Goal: Transaction & Acquisition: Purchase product/service

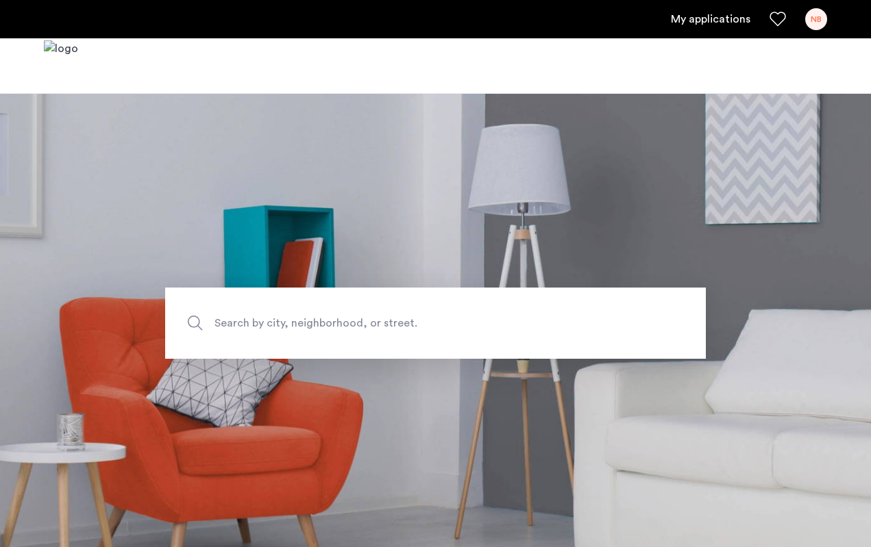
click at [713, 19] on link "My applications" at bounding box center [710, 19] width 79 height 16
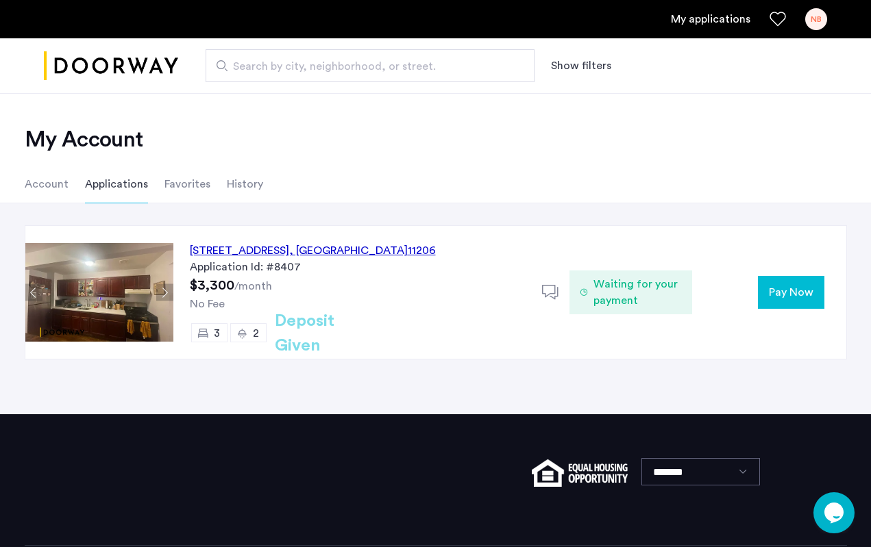
click at [796, 293] on span "Pay Now" at bounding box center [791, 292] width 45 height 16
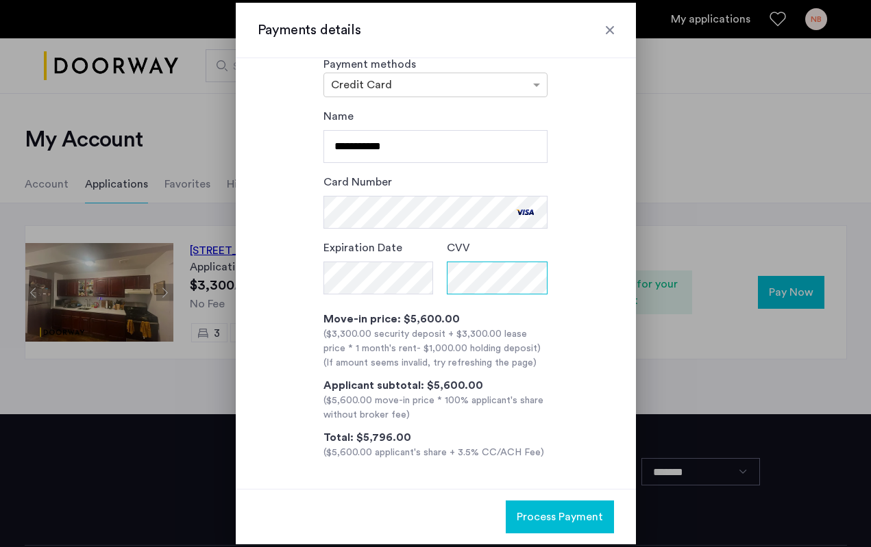
scroll to position [24, 0]
click at [543, 517] on span "Process Payment" at bounding box center [560, 517] width 86 height 16
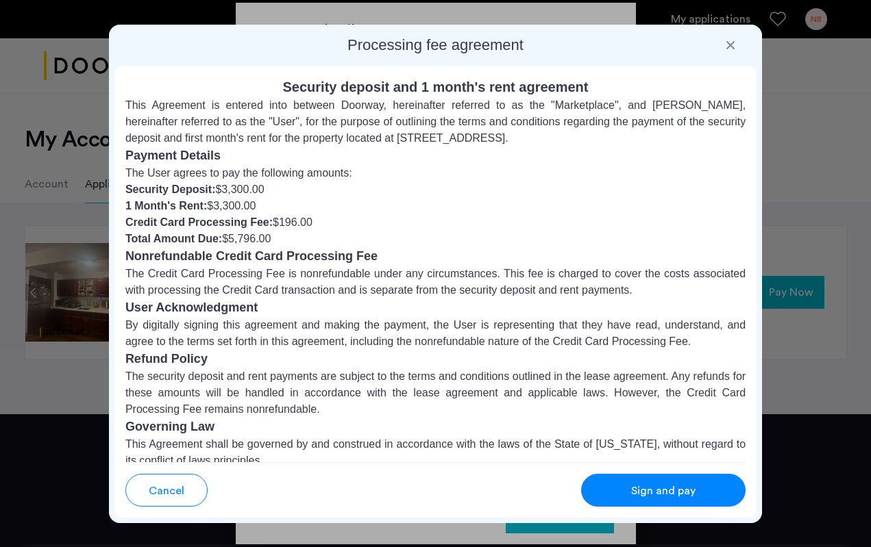
click at [697, 486] on div "Sign and pay" at bounding box center [663, 491] width 108 height 16
click at [671, 500] on button "Sign and pay" at bounding box center [663, 490] width 164 height 33
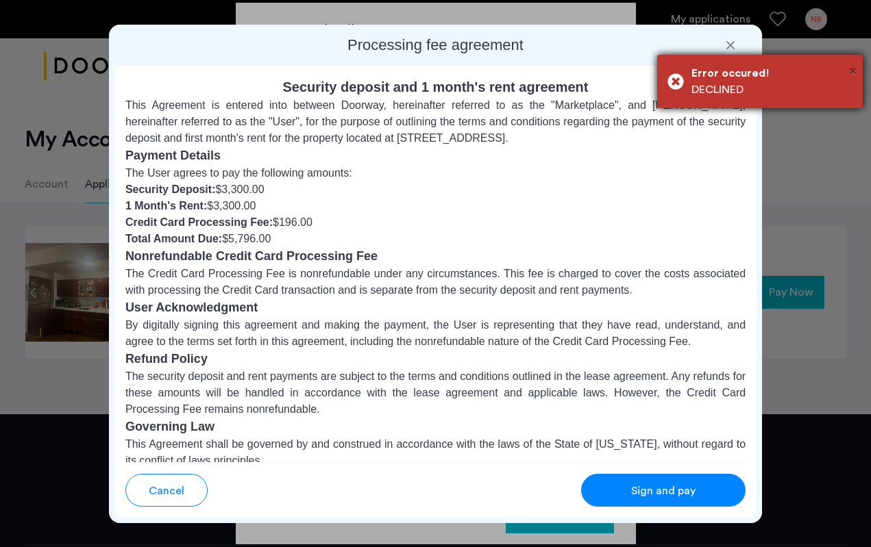
click at [854, 73] on span "×" at bounding box center [853, 71] width 8 height 14
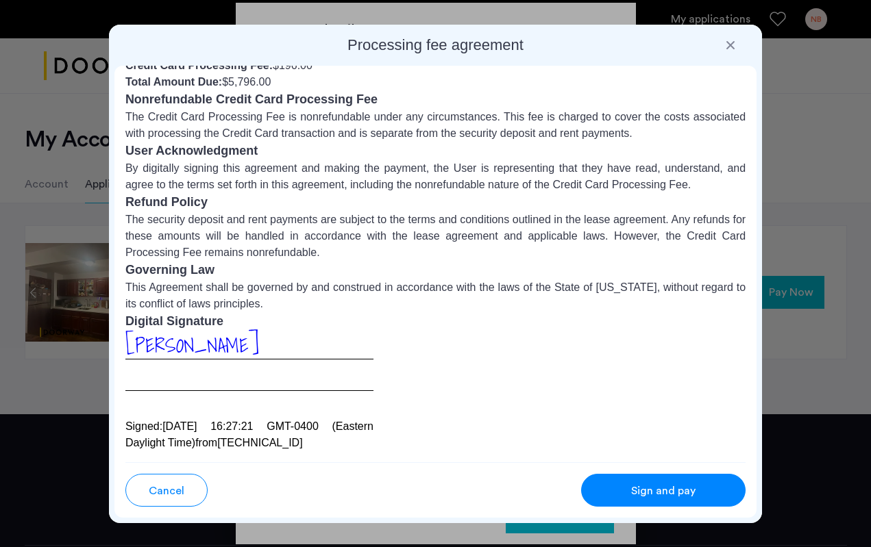
scroll to position [157, 0]
click at [171, 493] on span "Cancel" at bounding box center [167, 491] width 36 height 16
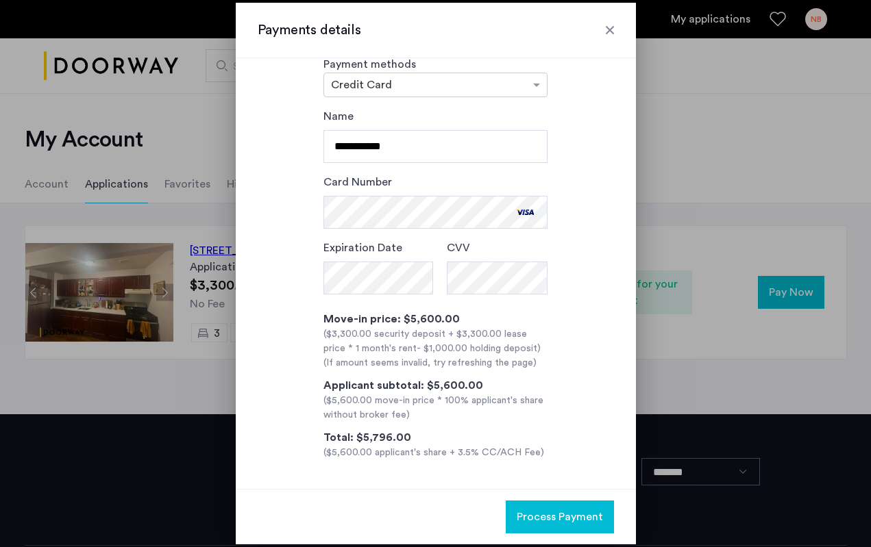
click at [556, 513] on span "Process Payment" at bounding box center [560, 517] width 86 height 16
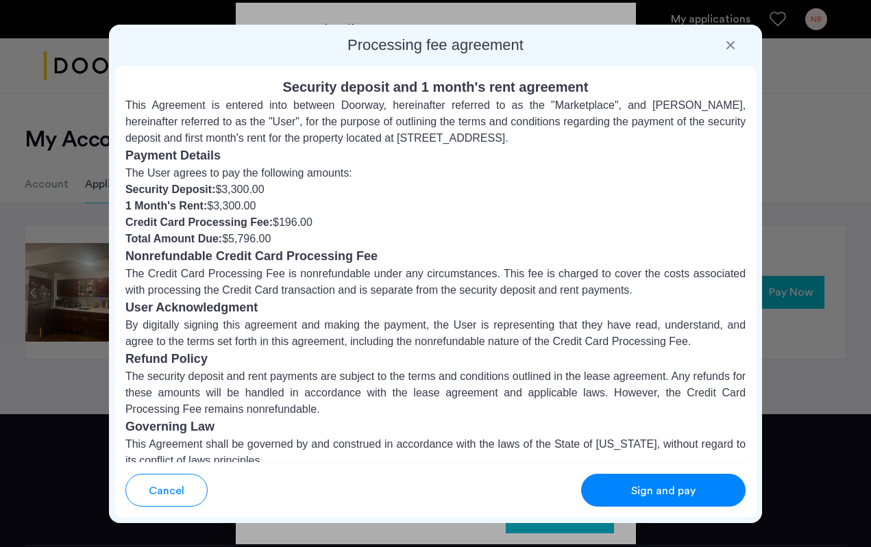
click at [653, 502] on button "Sign and pay" at bounding box center [663, 490] width 164 height 33
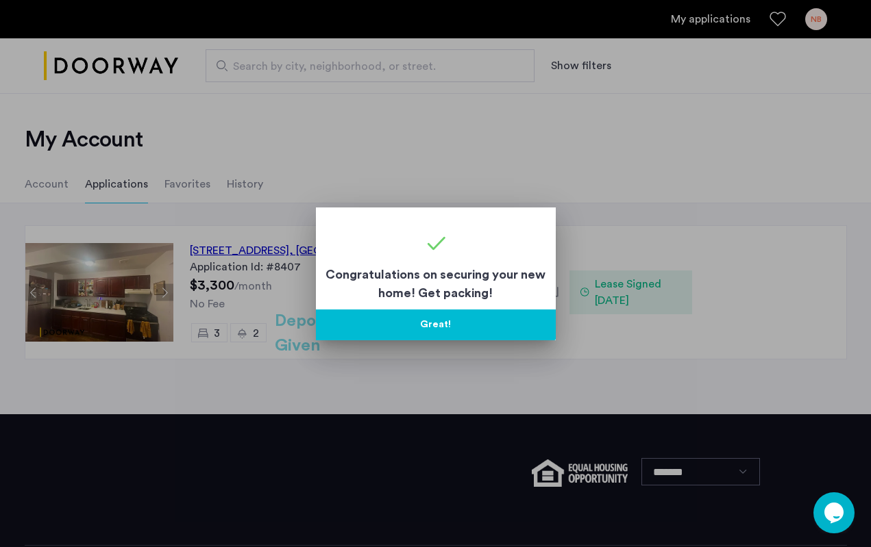
click at [462, 329] on button "Great!" at bounding box center [436, 325] width 240 height 31
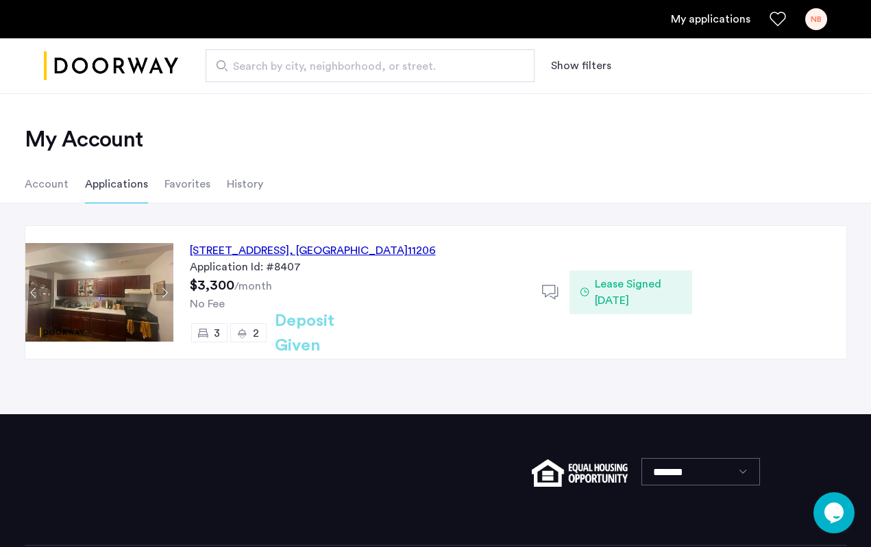
scroll to position [0, 0]
click at [57, 187] on li "Account" at bounding box center [47, 184] width 44 height 38
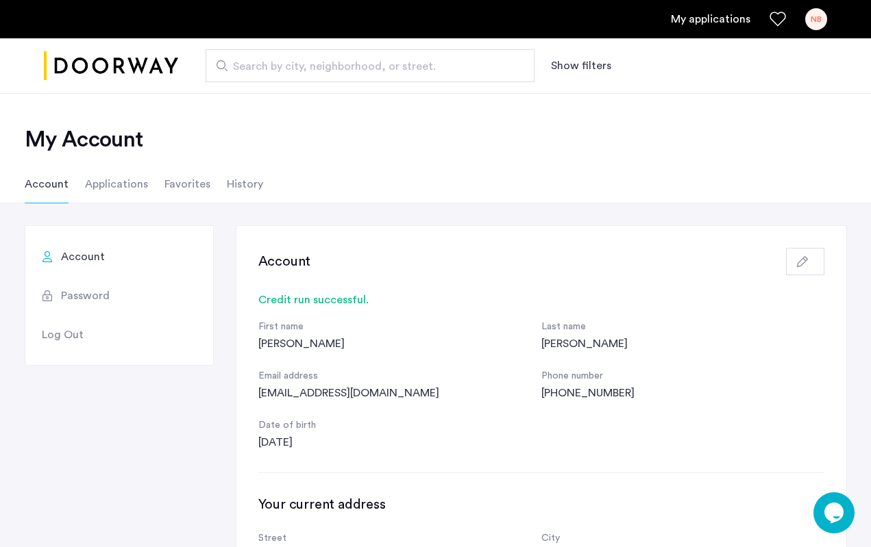
click at [118, 187] on li "Applications" at bounding box center [116, 184] width 63 height 38
